Goal: Information Seeking & Learning: Find specific page/section

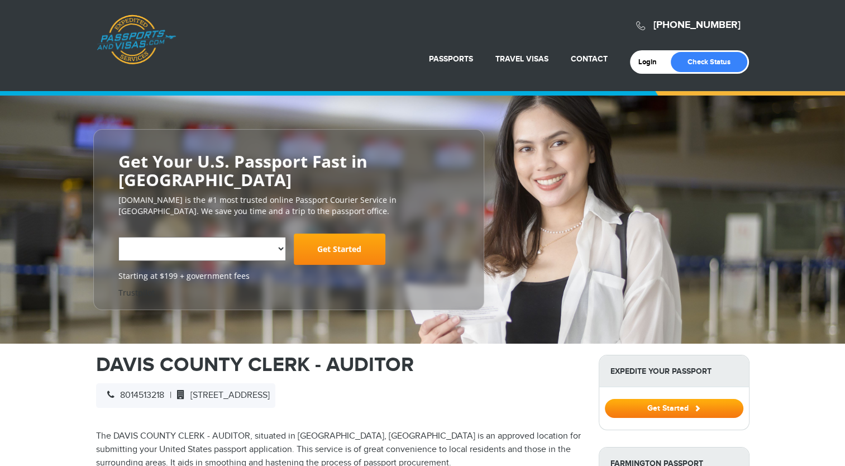
select select "**********"
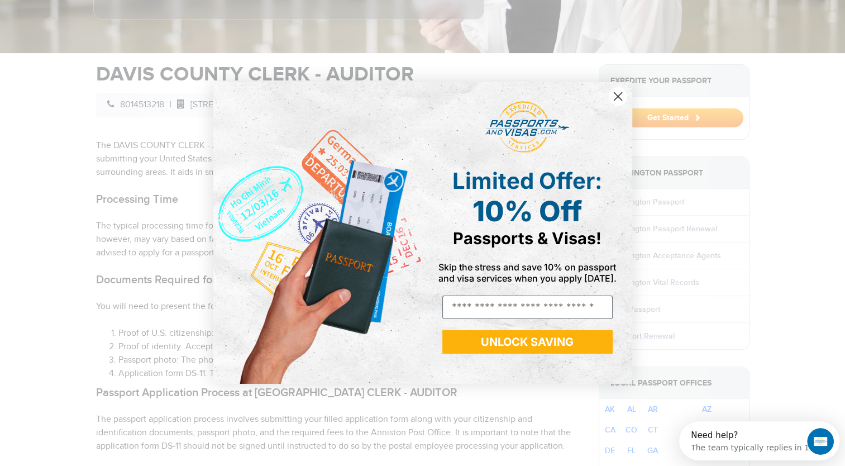
click at [620, 96] on circle "Close dialog" at bounding box center [617, 96] width 18 height 18
